Goal: Information Seeking & Learning: Learn about a topic

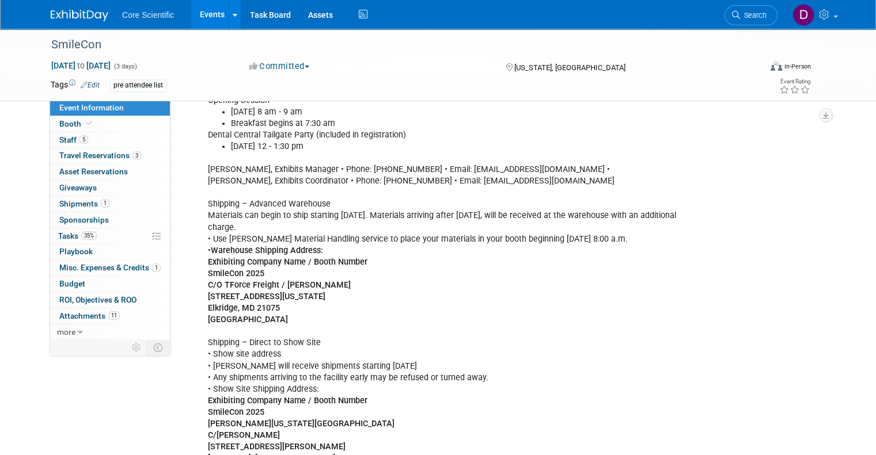
scroll to position [574, 0]
click at [86, 125] on icon at bounding box center [89, 123] width 6 height 6
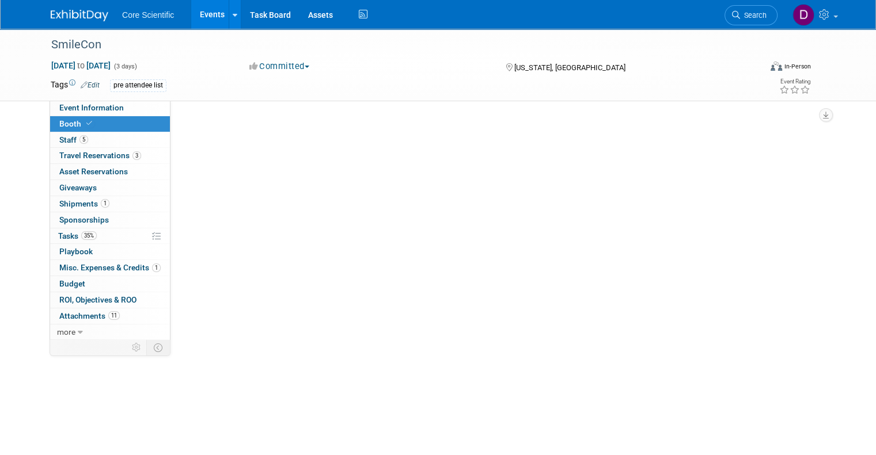
scroll to position [0, 0]
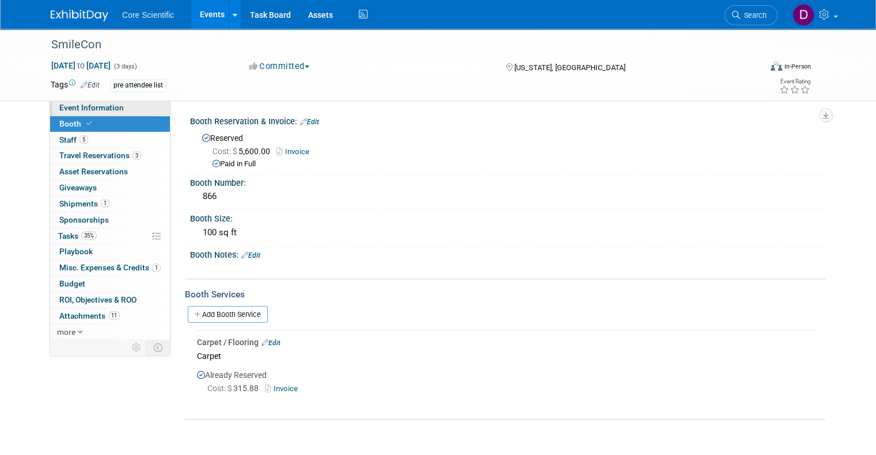
click at [104, 102] on link "Event Information" at bounding box center [110, 108] width 120 height 16
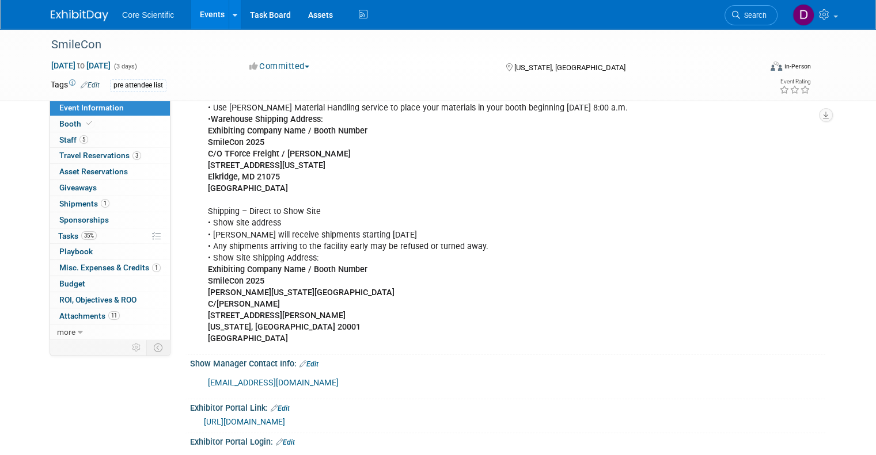
scroll to position [704, 0]
click at [61, 137] on span "Staff 5" at bounding box center [73, 139] width 29 height 9
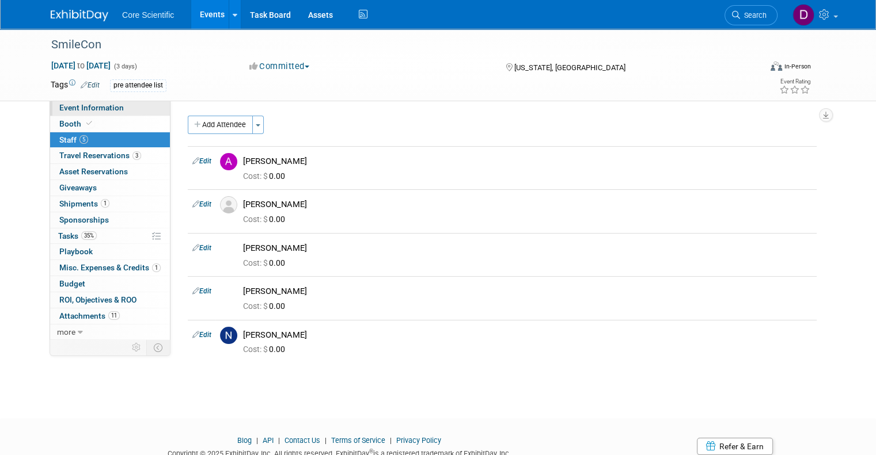
click at [85, 109] on span "Event Information" at bounding box center [91, 107] width 64 height 9
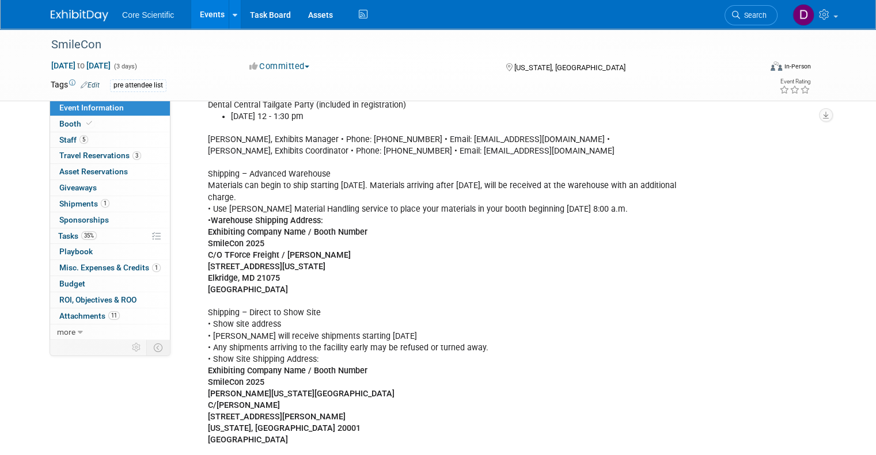
scroll to position [603, 0]
click at [71, 11] on img at bounding box center [80, 16] width 58 height 12
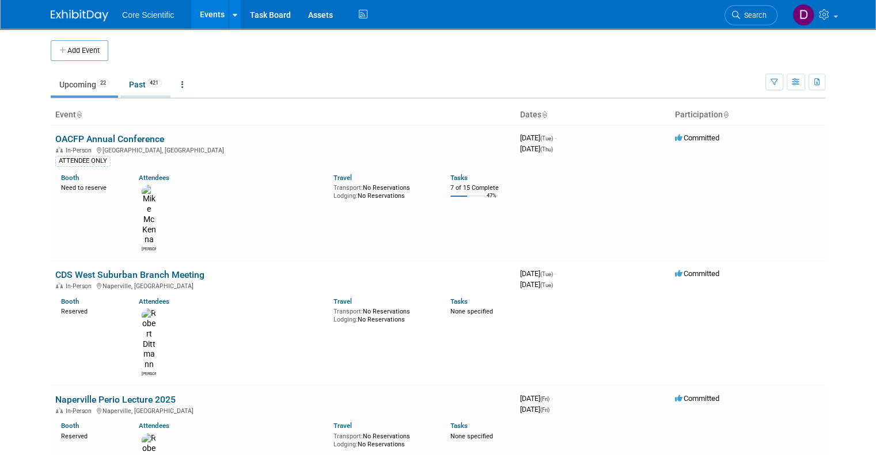
click at [130, 87] on link "Past 421" at bounding box center [145, 85] width 50 height 22
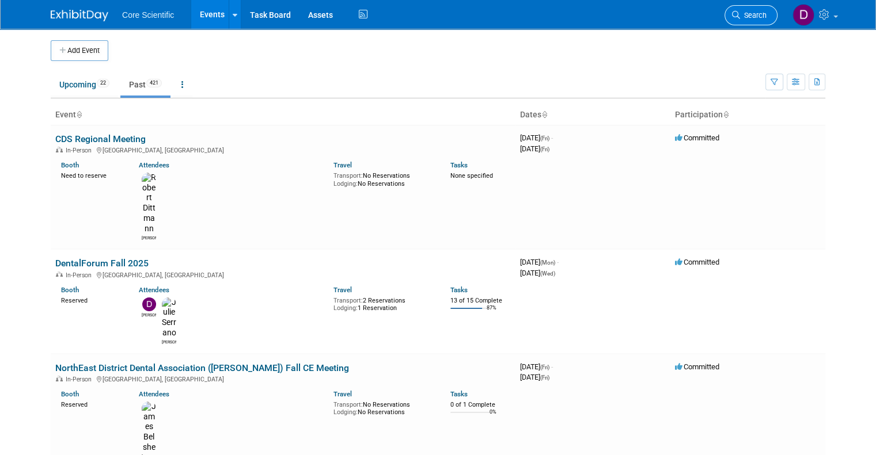
click at [762, 10] on link "Search" at bounding box center [750, 15] width 53 height 20
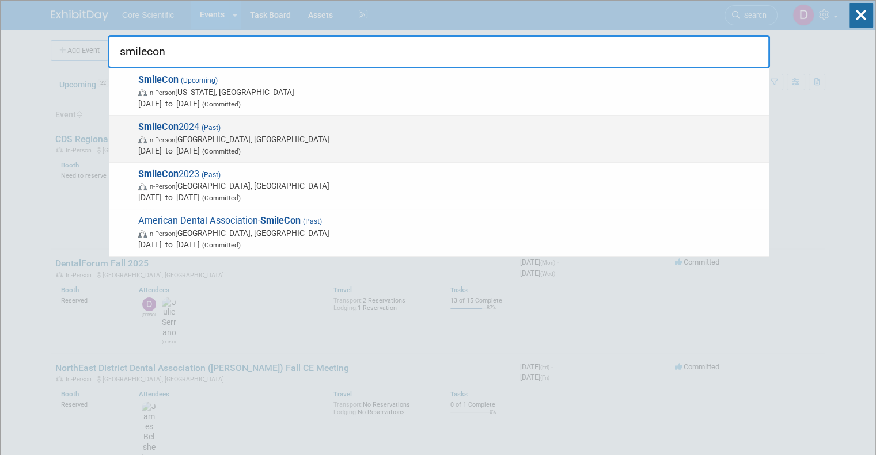
type input "smilecon"
click at [484, 127] on span "SmileCon 2024 (Past) In-Person New Orleans, LA Oct 17, 2024 to Oct 19, 2024 (Co…" at bounding box center [449, 138] width 628 height 35
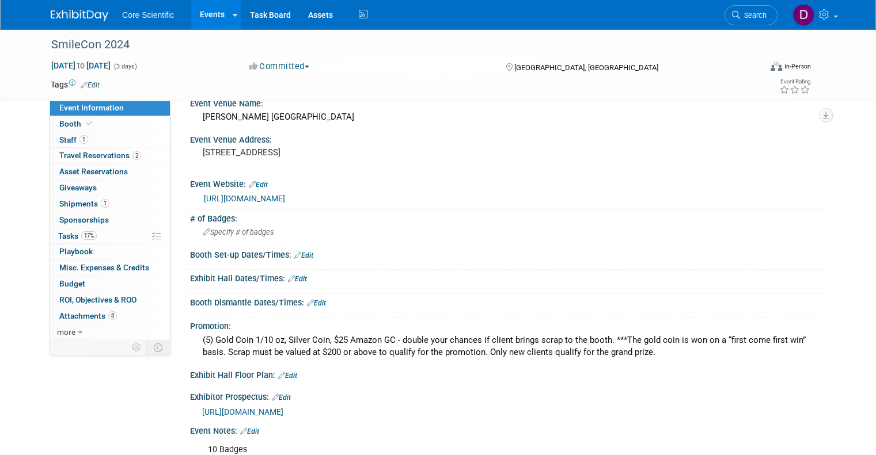
scroll to position [55, 0]
click at [63, 333] on span "more" at bounding box center [66, 332] width 18 height 9
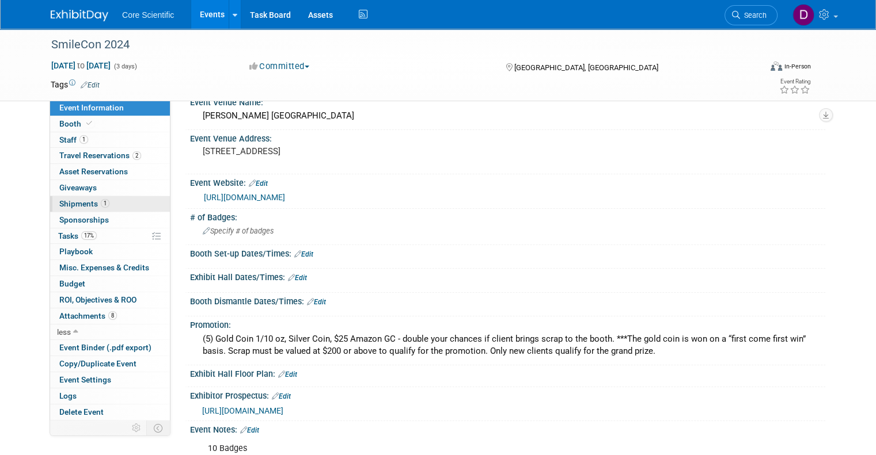
click at [76, 201] on span "Shipments 1" at bounding box center [84, 203] width 50 height 9
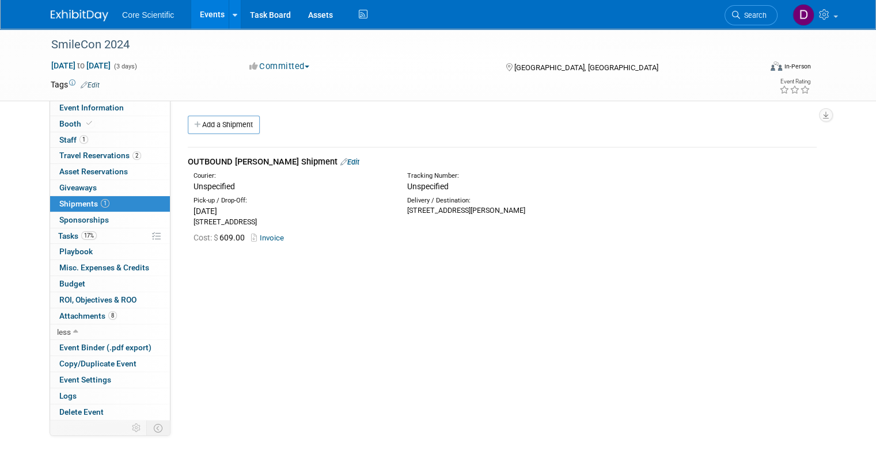
click at [259, 239] on link "Invoice" at bounding box center [269, 238] width 37 height 9
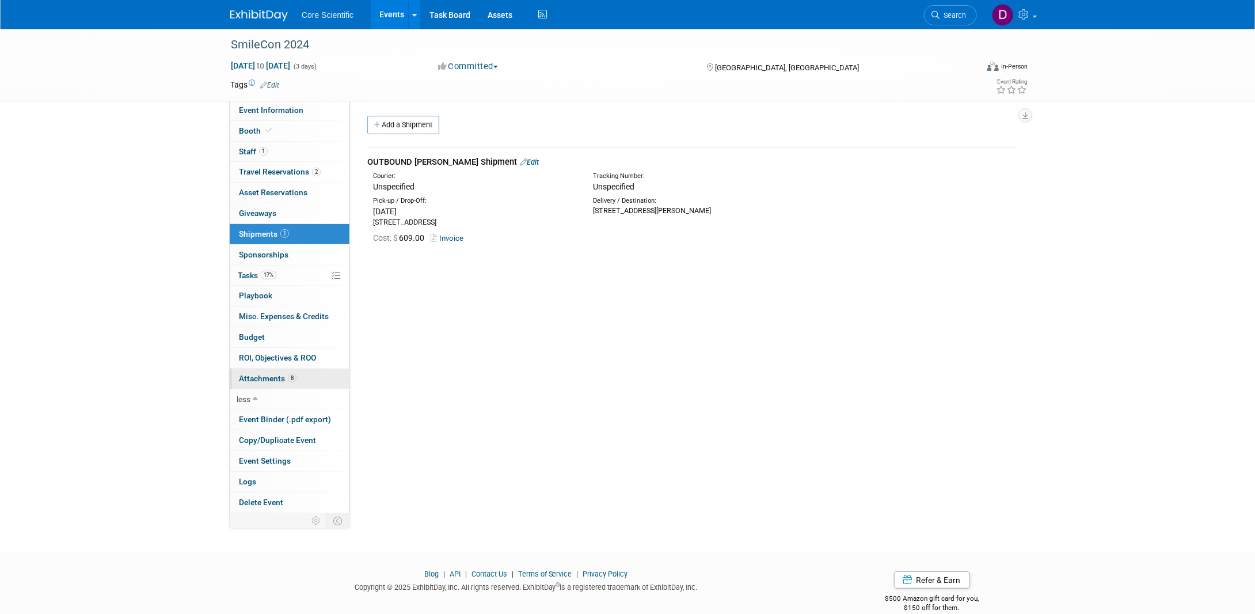
click at [268, 378] on span "Attachments 8" at bounding box center [268, 378] width 58 height 9
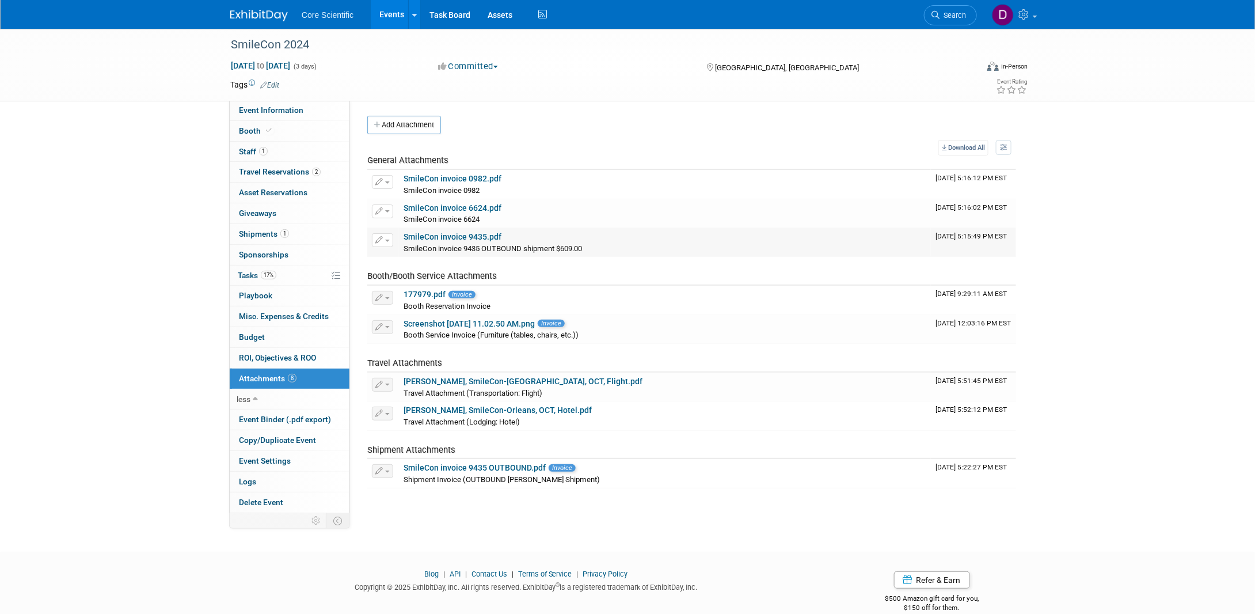
click at [465, 234] on link "SmileCon invoice 9435.pdf" at bounding box center [453, 236] width 98 height 9
click at [497, 455] on link "SmileCon invoice 9435 OUTBOUND.pdf" at bounding box center [475, 467] width 142 height 9
click at [450, 178] on link "SmileCon invoice 0982.pdf" at bounding box center [453, 178] width 98 height 9
click at [459, 210] on link "SmileCon invoice 6624.pdf" at bounding box center [453, 207] width 98 height 9
click at [260, 108] on span "Event Information" at bounding box center [271, 109] width 64 height 9
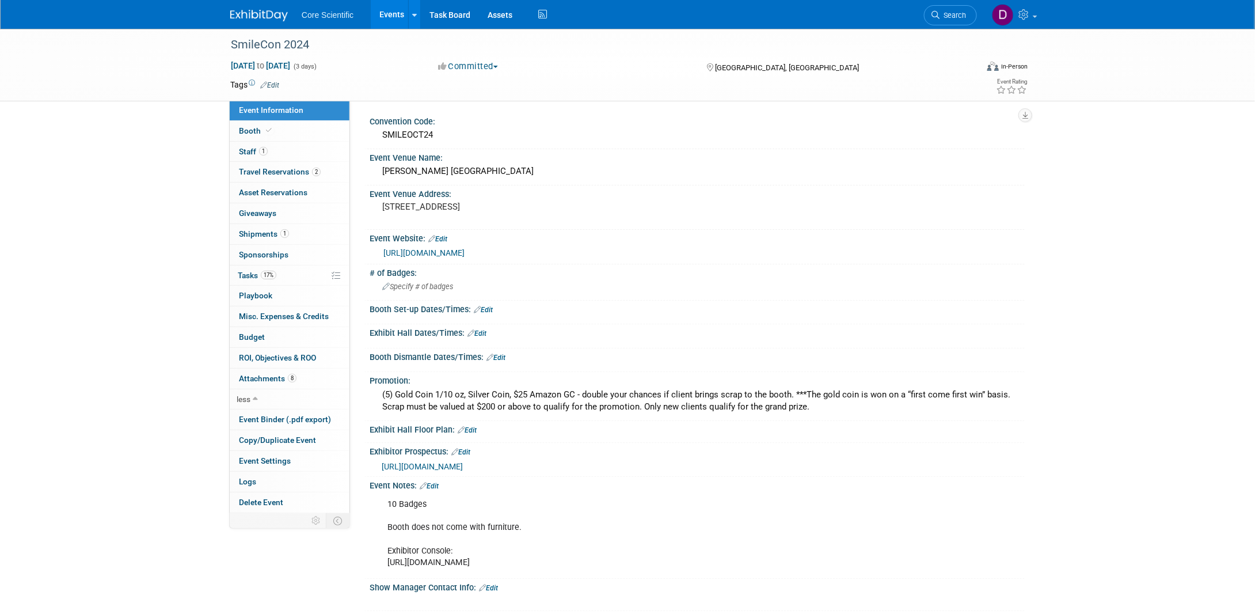
click at [465, 253] on link "https://www.ada.org/education/smilecon/exhibitors-and-sponsors" at bounding box center [423, 252] width 81 height 9
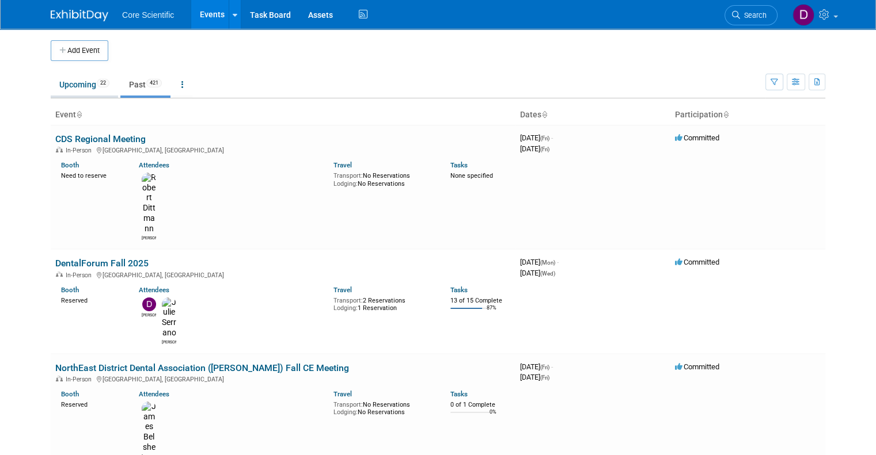
click at [64, 86] on link "Upcoming 22" at bounding box center [84, 85] width 67 height 22
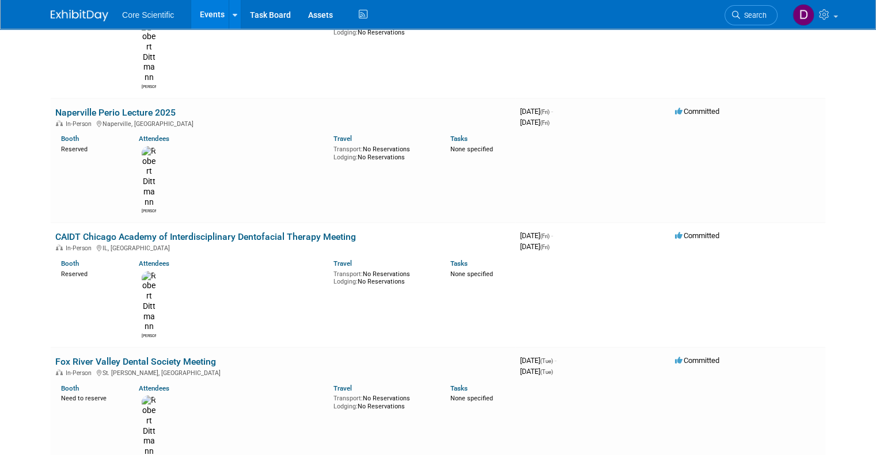
scroll to position [288, 0]
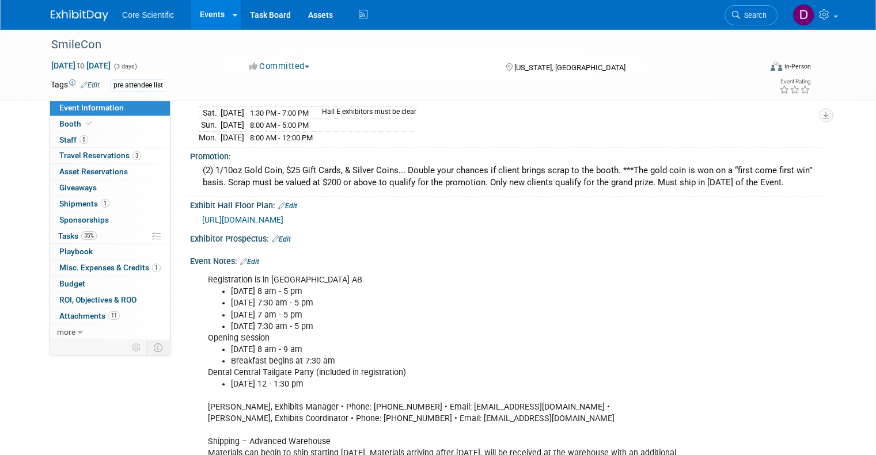
scroll to position [335, 0]
click at [75, 208] on span "Shipments 1" at bounding box center [84, 203] width 50 height 9
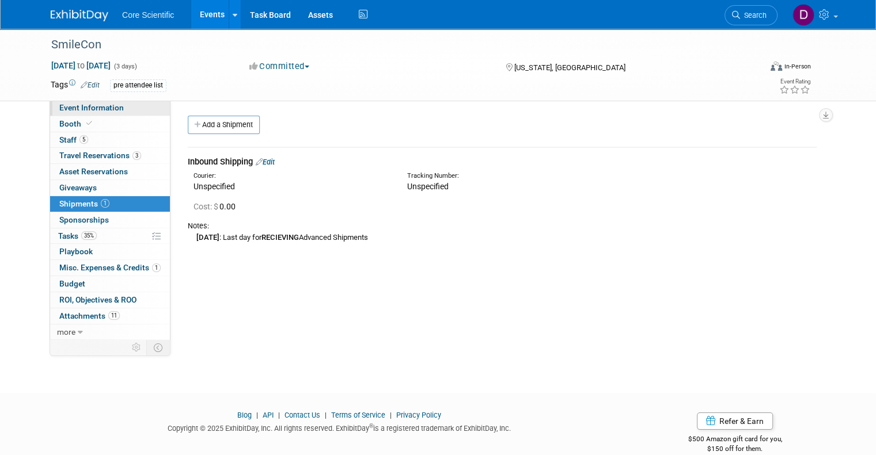
click at [82, 111] on span "Event Information" at bounding box center [91, 107] width 64 height 9
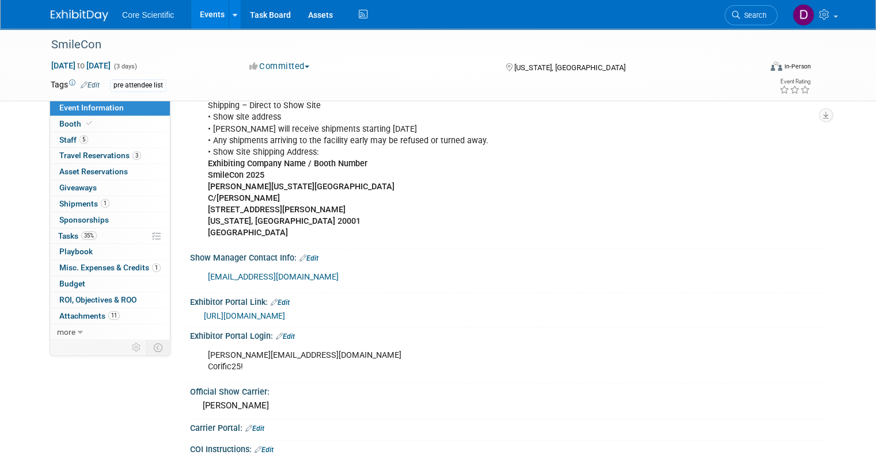
scroll to position [811, 0]
click at [285, 311] on link "[URL][DOMAIN_NAME]" at bounding box center [244, 315] width 81 height 9
click at [264, 344] on div "[PERSON_NAME][EMAIL_ADDRESS][DOMAIN_NAME] Corific25!" at bounding box center [451, 361] width 502 height 35
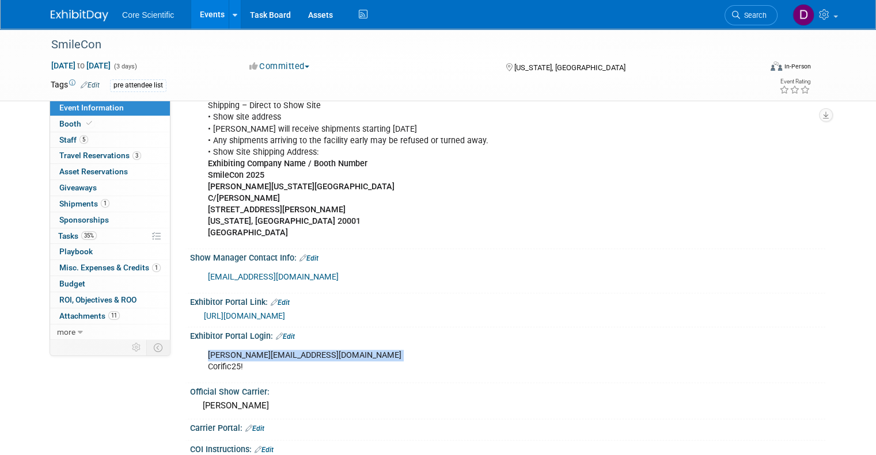
copy div "[PERSON_NAME][EMAIL_ADDRESS][DOMAIN_NAME]"
click at [210, 349] on div "[PERSON_NAME][EMAIL_ADDRESS][DOMAIN_NAME] Corific25!" at bounding box center [451, 361] width 502 height 35
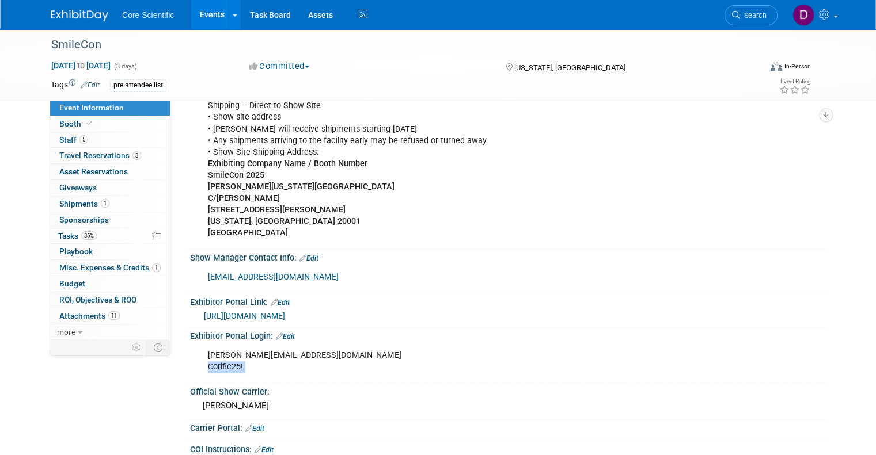
click at [210, 349] on div "[PERSON_NAME][EMAIL_ADDRESS][DOMAIN_NAME] Corific25!" at bounding box center [451, 361] width 502 height 35
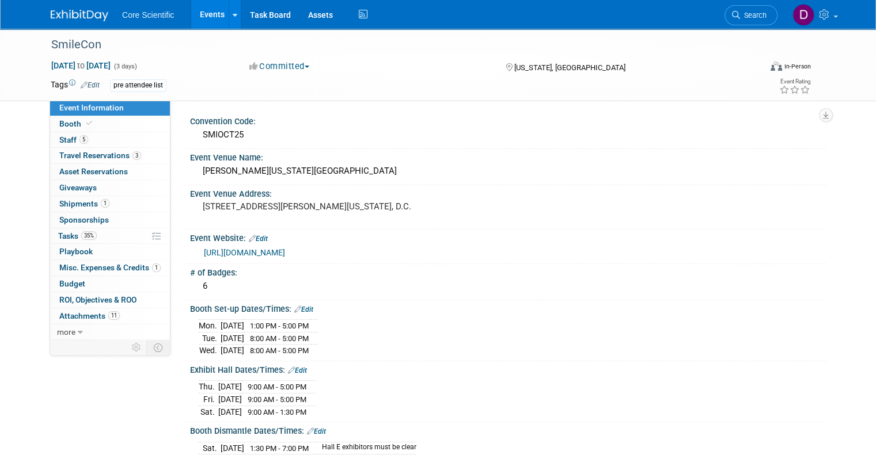
scroll to position [0, 0]
click at [70, 123] on span "Booth" at bounding box center [76, 123] width 35 height 9
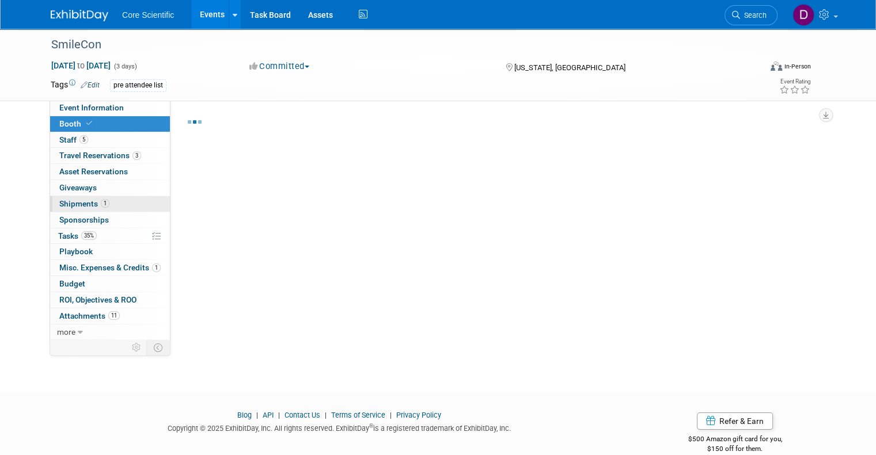
click at [67, 204] on span "Shipments 1" at bounding box center [84, 203] width 50 height 9
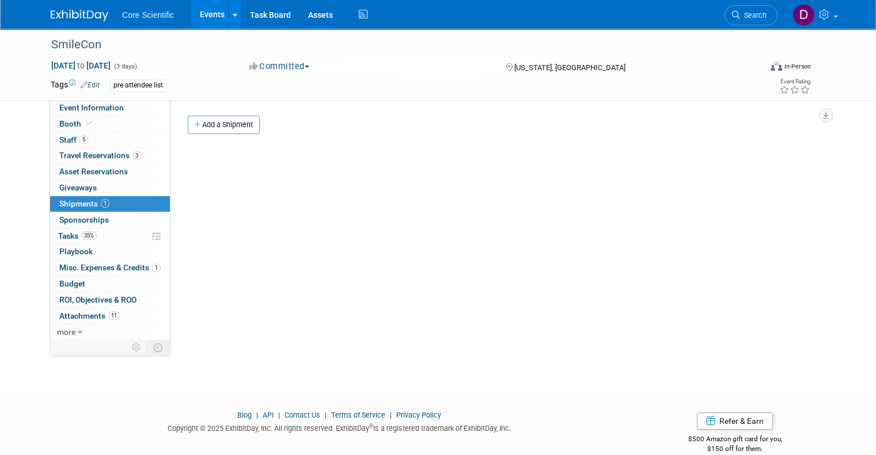
click at [86, 202] on span "Shipments 1" at bounding box center [84, 203] width 50 height 9
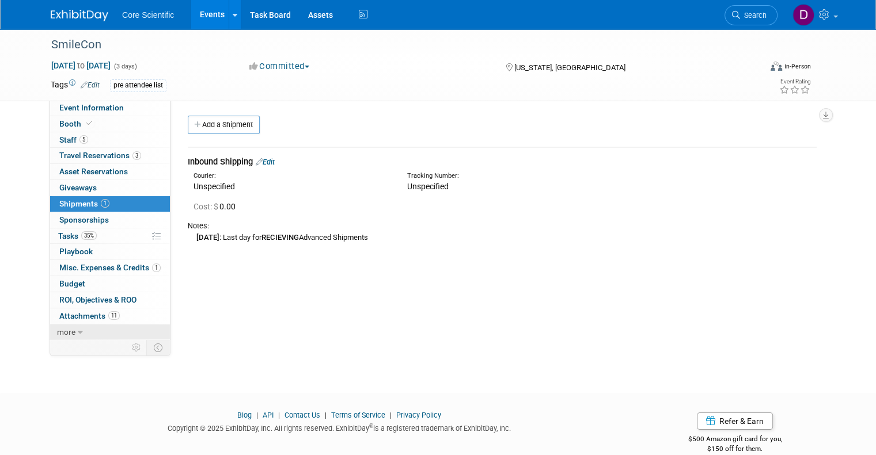
click at [64, 333] on span "more" at bounding box center [66, 332] width 18 height 9
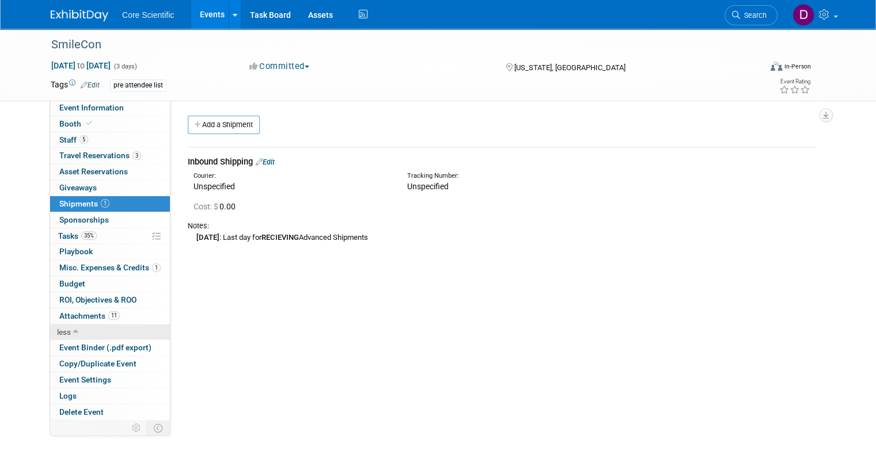
click at [69, 325] on link "less" at bounding box center [110, 333] width 120 height 16
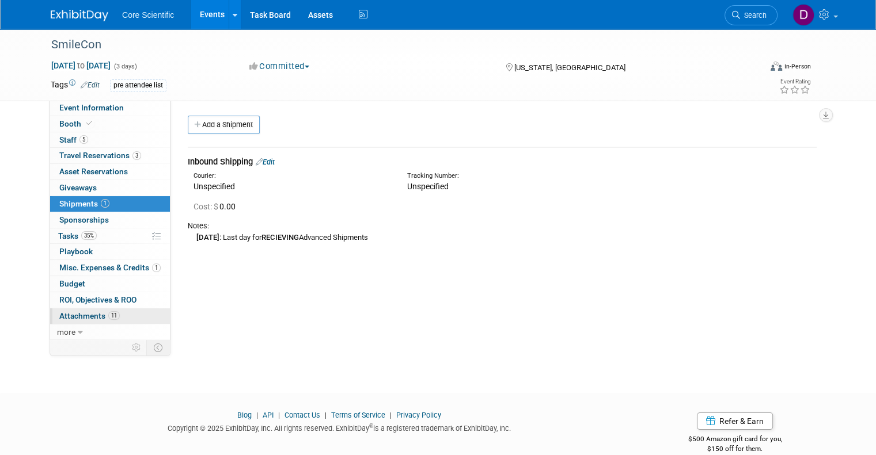
click at [70, 317] on span "Attachments 11" at bounding box center [89, 315] width 60 height 9
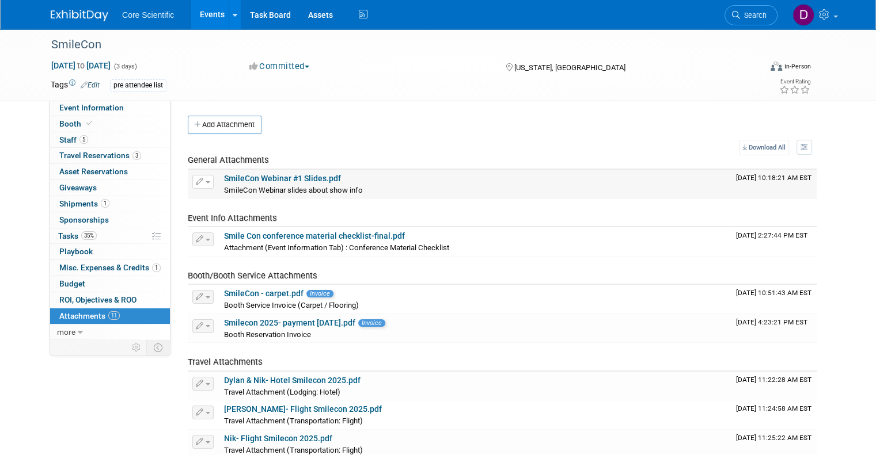
click at [288, 180] on link "SmileCon Webinar #1 Slides.pdf" at bounding box center [282, 178] width 117 height 9
click at [75, 105] on span "Event Information" at bounding box center [91, 107] width 64 height 9
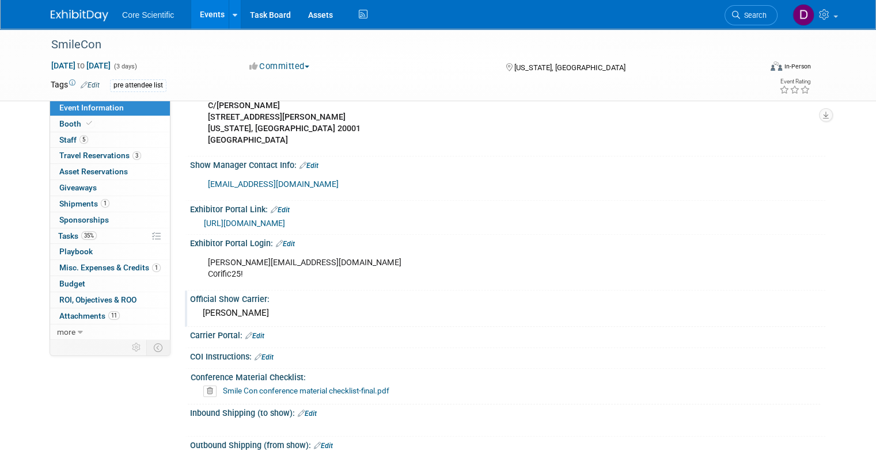
scroll to position [921, 0]
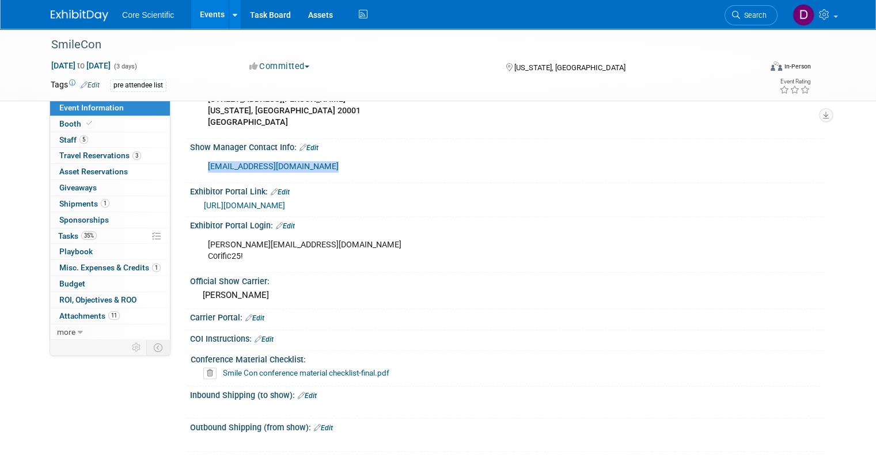
drag, startPoint x: 322, startPoint y: 150, endPoint x: 196, endPoint y: 152, distance: 126.7
click at [200, 155] on div "[EMAIL_ADDRESS][DOMAIN_NAME]" at bounding box center [451, 166] width 502 height 23
copy link "[EMAIL_ADDRESS][DOMAIN_NAME]"
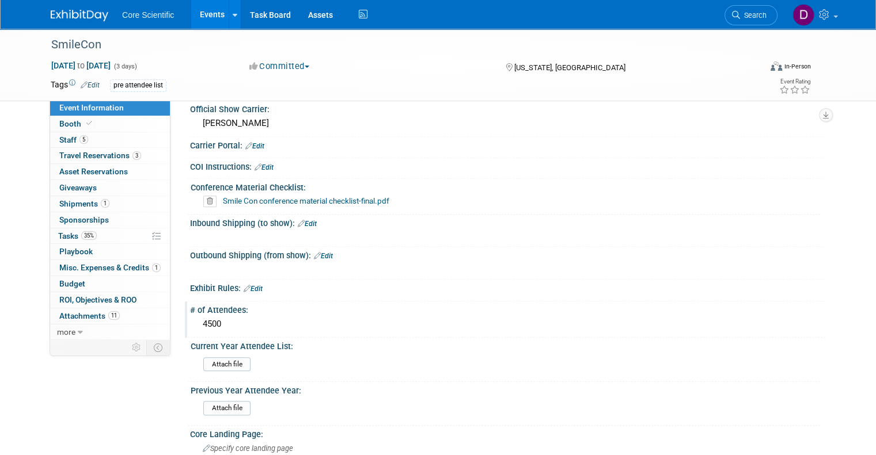
scroll to position [1094, 0]
click at [72, 315] on span "Attachments 11" at bounding box center [89, 315] width 60 height 9
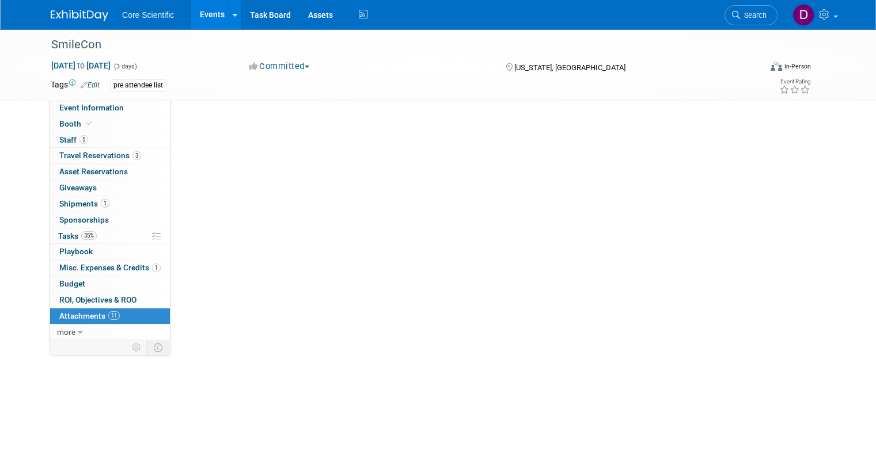
scroll to position [0, 0]
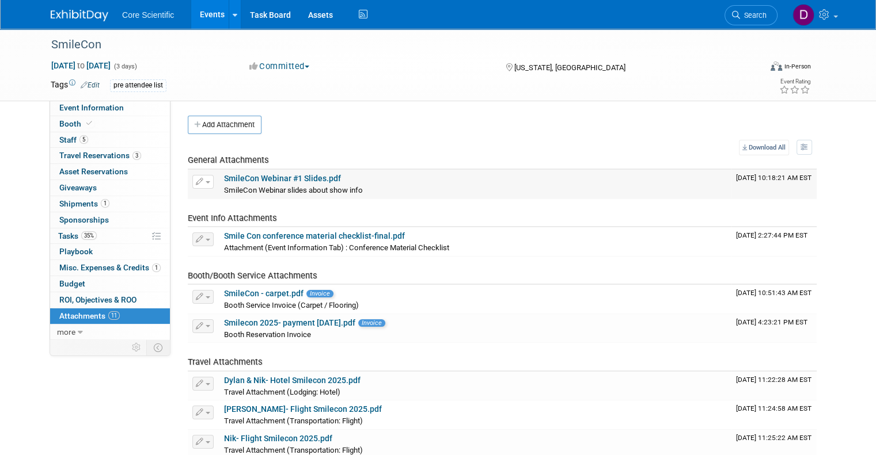
click at [257, 179] on link "SmileCon Webinar #1 Slides.pdf" at bounding box center [282, 178] width 117 height 9
click at [76, 105] on span "Event Information" at bounding box center [91, 107] width 64 height 9
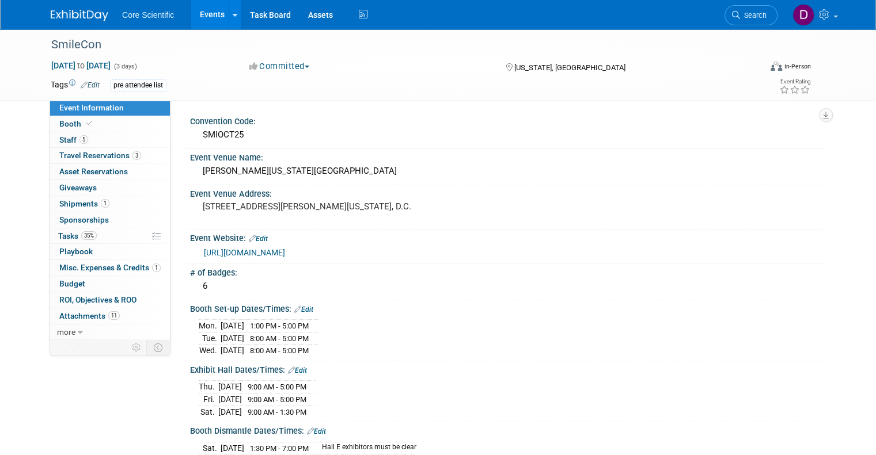
click at [264, 252] on link "[URL][DOMAIN_NAME]" at bounding box center [244, 252] width 81 height 9
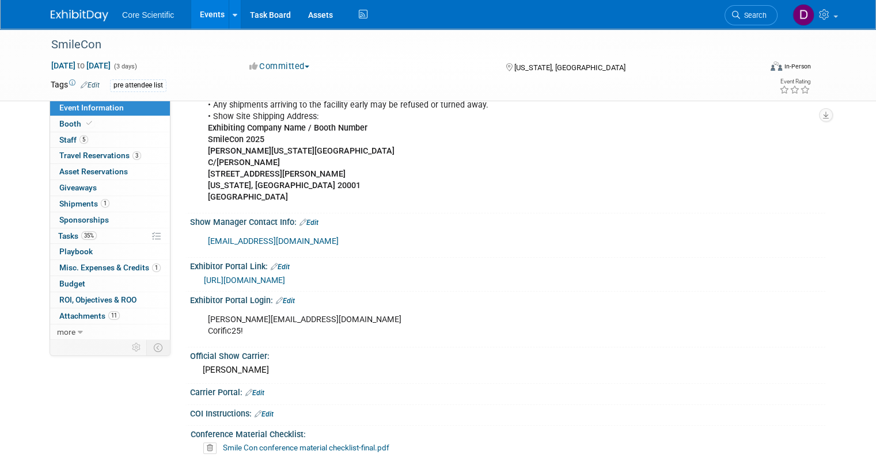
scroll to position [863, 0]
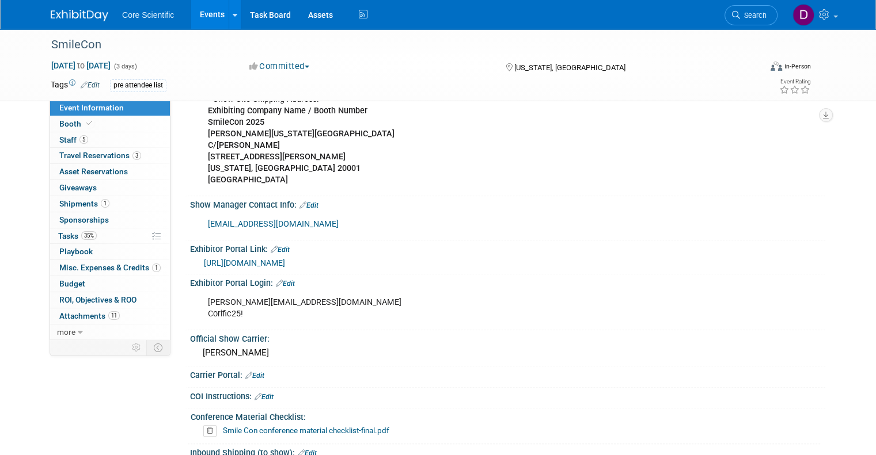
click at [285, 258] on link "[URL][DOMAIN_NAME]" at bounding box center [244, 262] width 81 height 9
click at [258, 258] on link "[URL][DOMAIN_NAME]" at bounding box center [244, 262] width 81 height 9
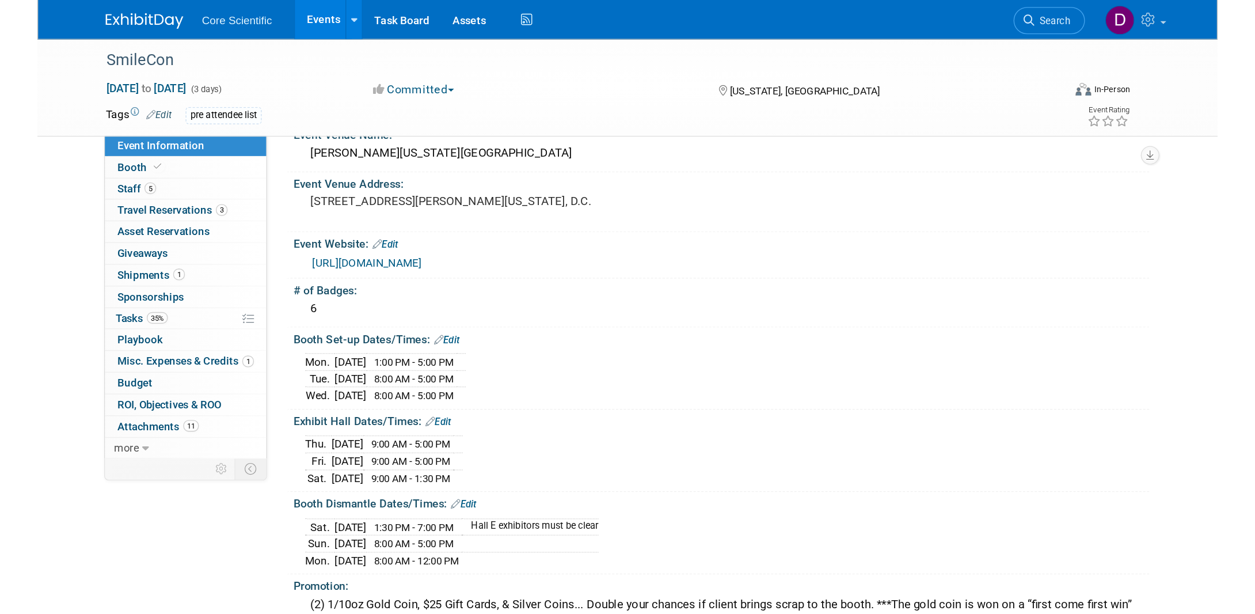
scroll to position [0, 0]
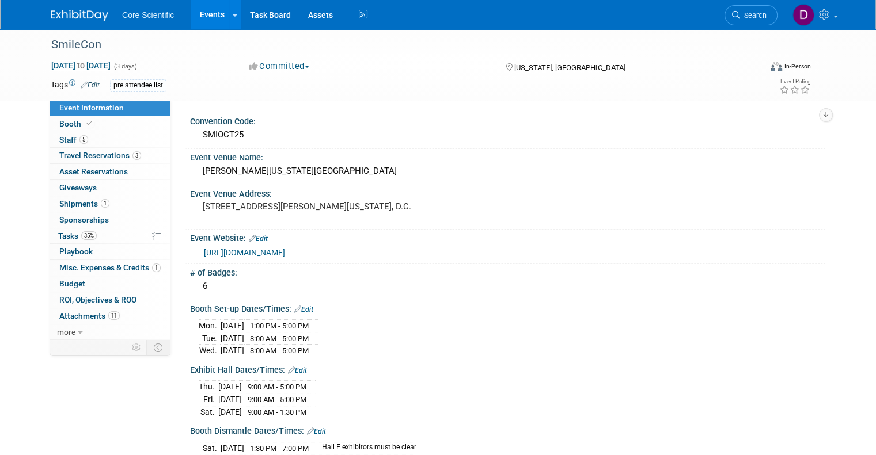
click at [241, 251] on link "[URL][DOMAIN_NAME]" at bounding box center [244, 252] width 81 height 9
